Goal: Information Seeking & Learning: Learn about a topic

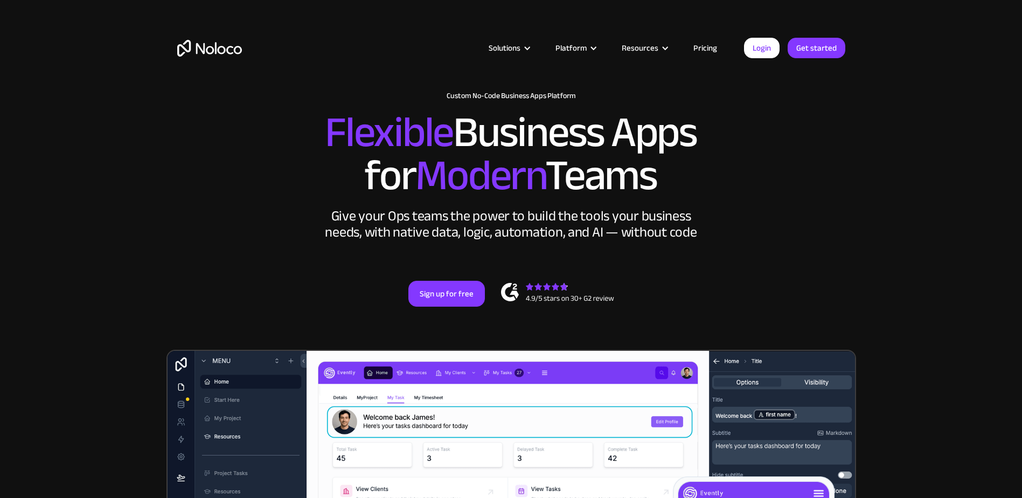
click at [710, 50] on link "Pricing" at bounding box center [705, 48] width 51 height 14
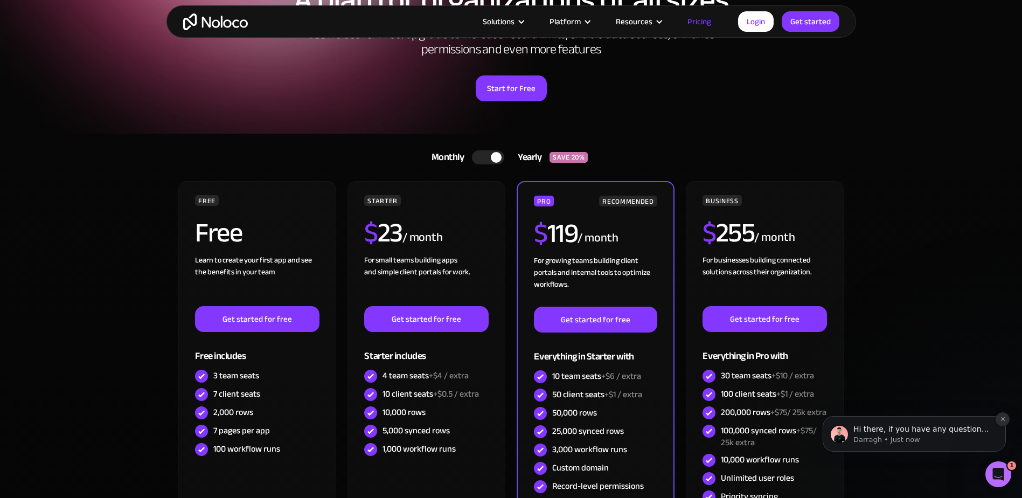
click at [1001, 420] on icon "Dismiss notification" at bounding box center [1002, 419] width 4 height 4
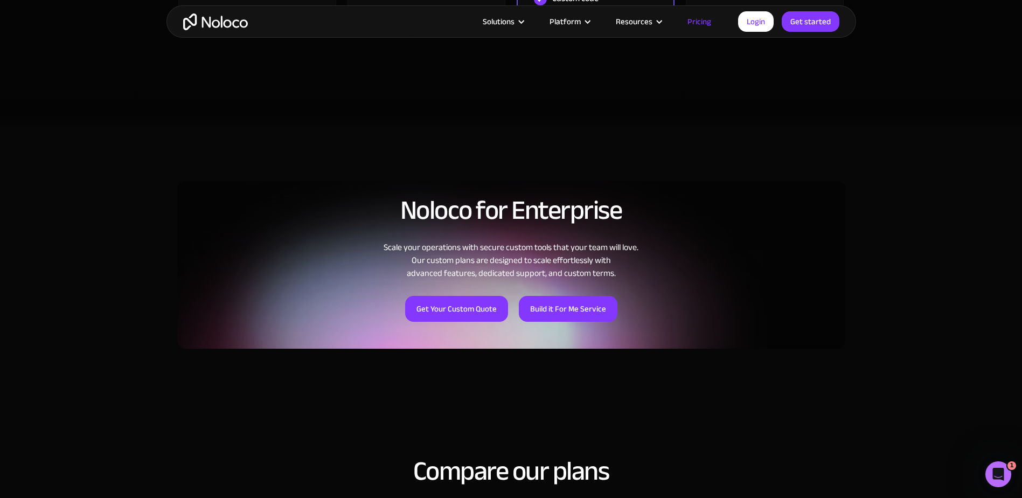
scroll to position [592, 0]
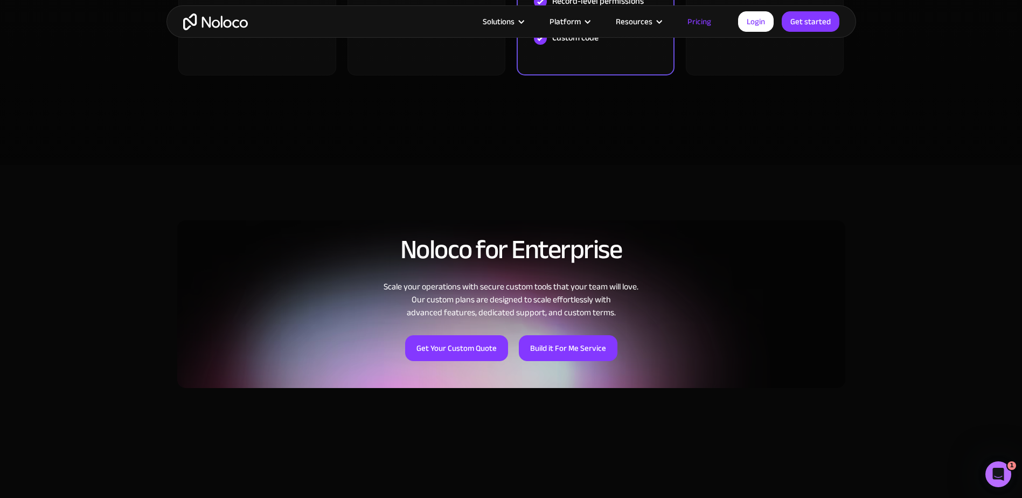
click at [703, 24] on link "Pricing" at bounding box center [699, 22] width 51 height 14
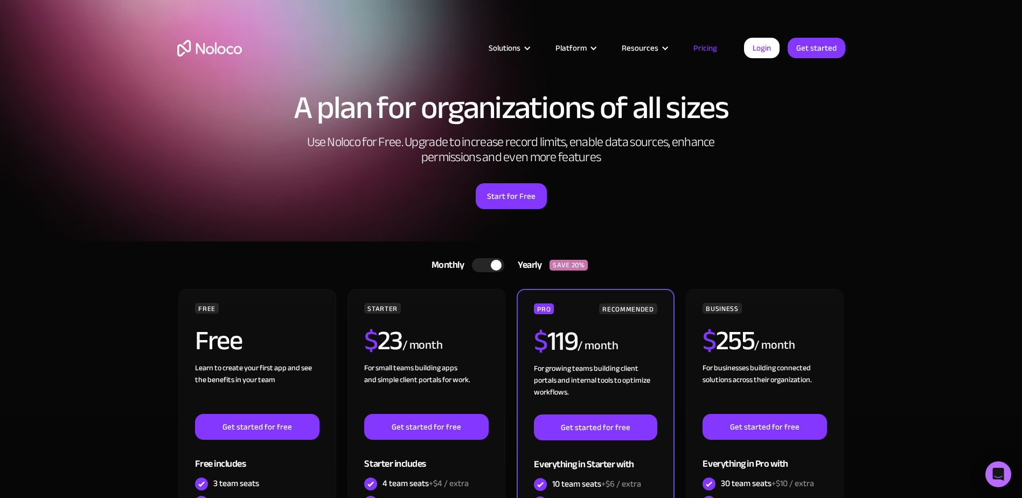
click at [481, 259] on div at bounding box center [488, 265] width 32 height 14
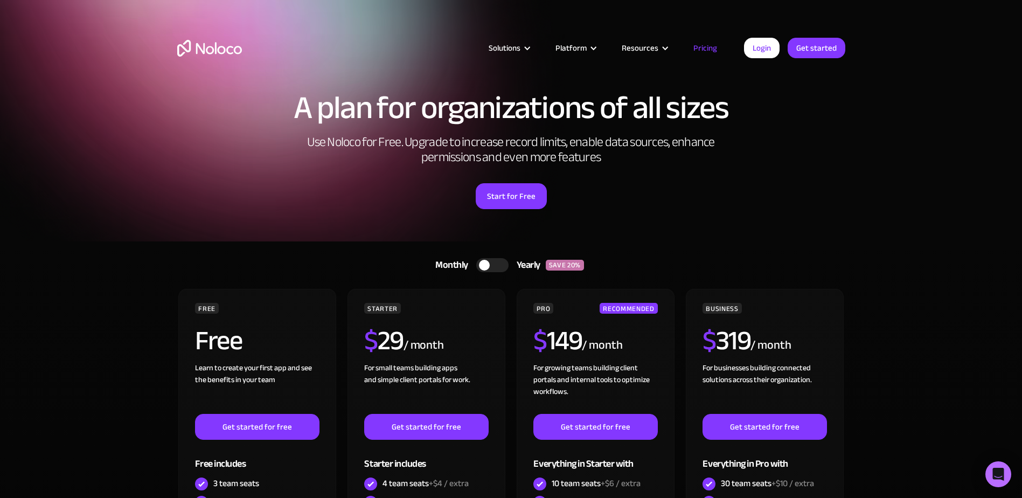
click at [487, 268] on div at bounding box center [484, 265] width 11 height 11
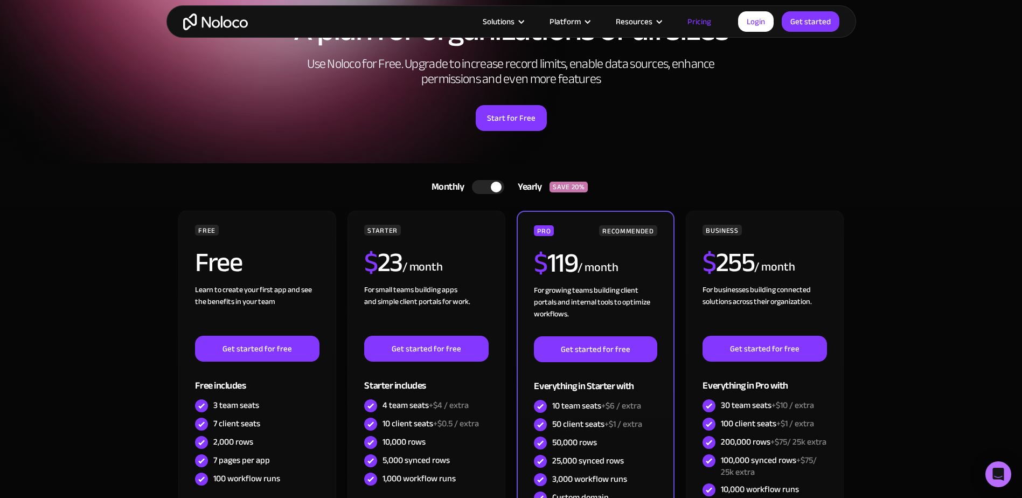
scroll to position [108, 0]
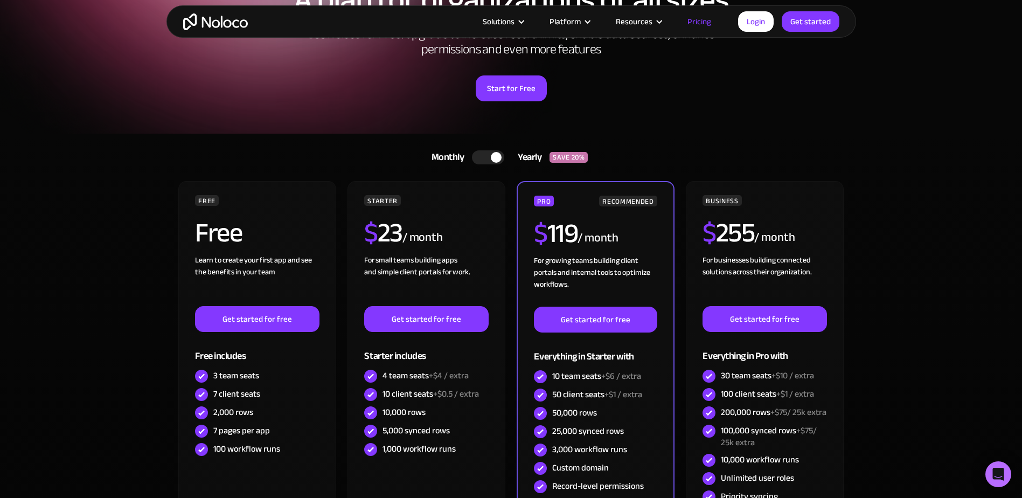
click at [485, 160] on div at bounding box center [488, 157] width 32 height 14
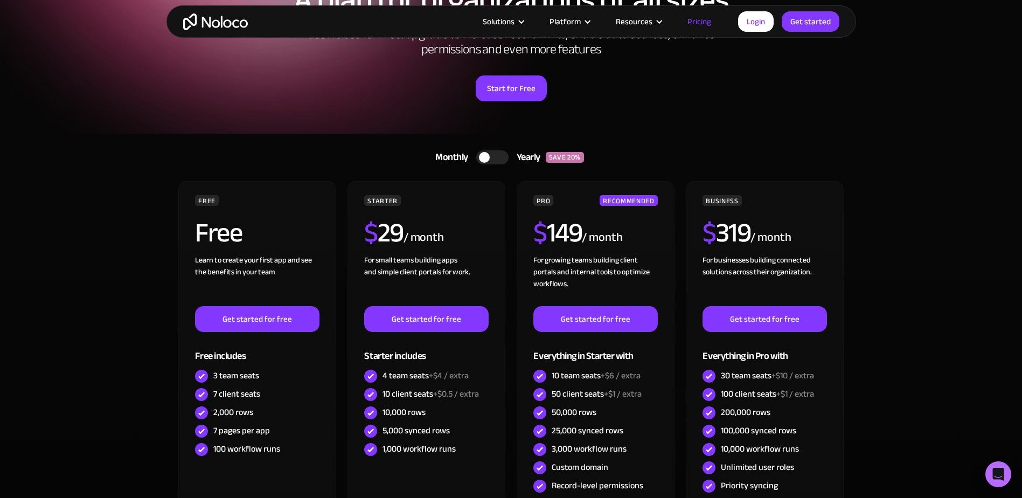
click at [485, 160] on div at bounding box center [484, 157] width 11 height 11
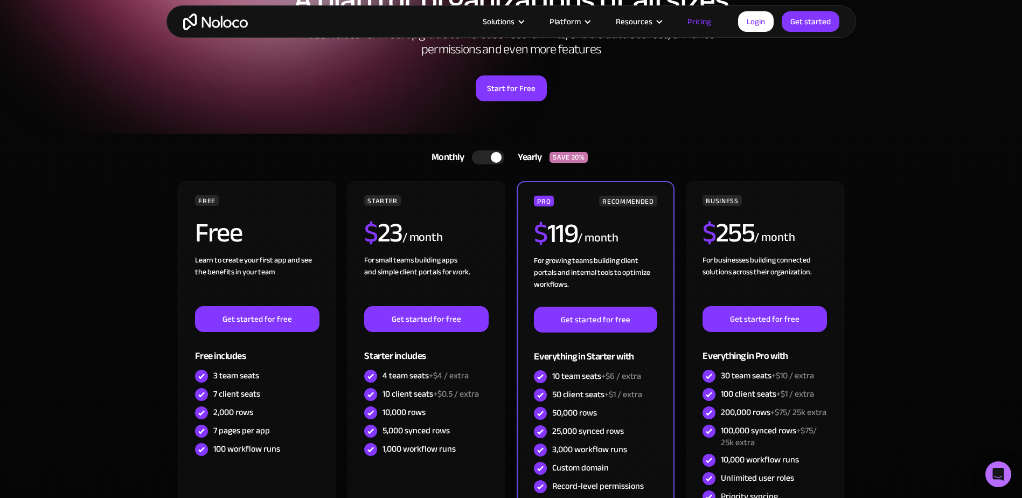
click at [485, 160] on div at bounding box center [488, 157] width 32 height 14
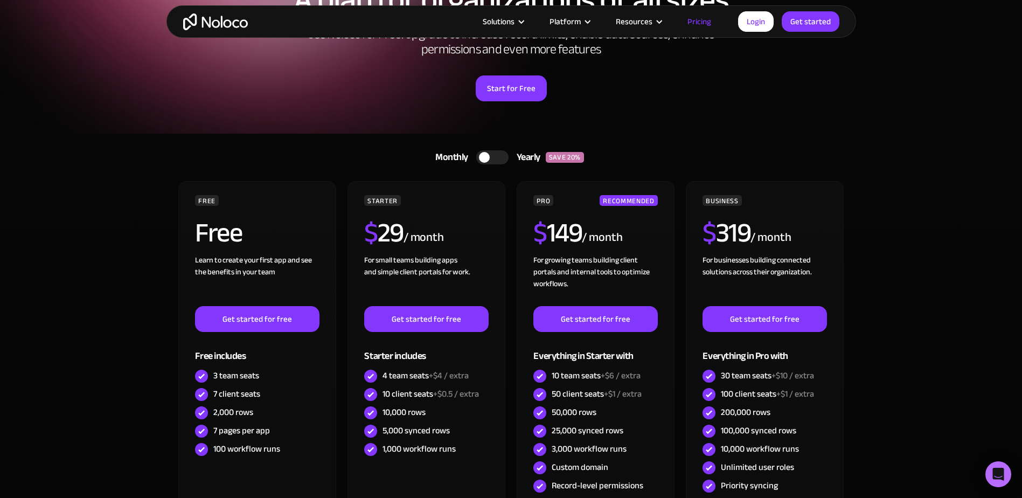
click at [485, 160] on div at bounding box center [484, 157] width 11 height 11
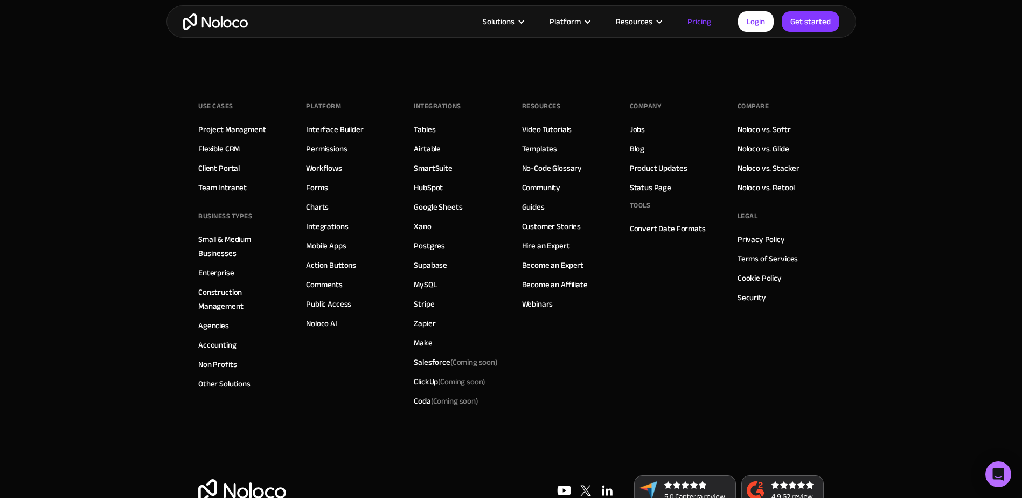
scroll to position [5275, 0]
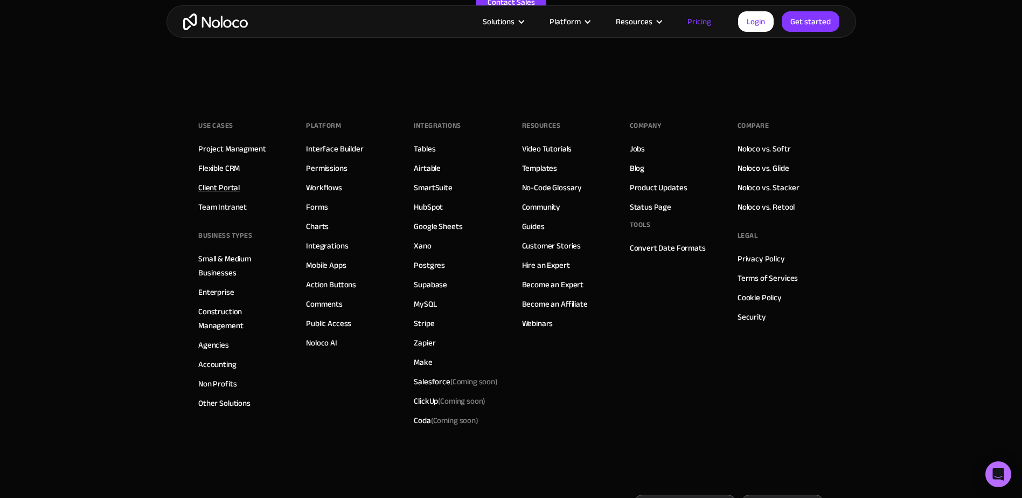
click at [228, 193] on link "Client Portal" at bounding box center [218, 187] width 41 height 14
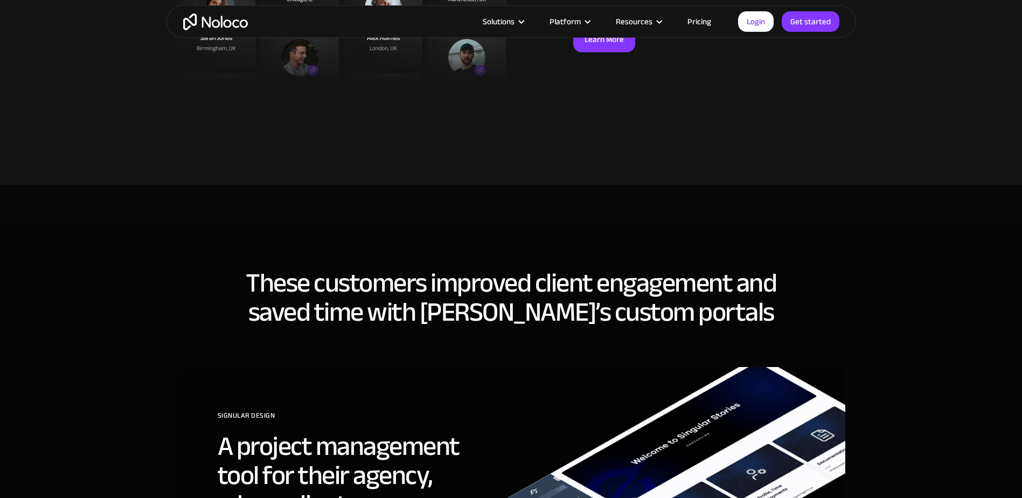
scroll to position [3178, 0]
